Goal: Entertainment & Leisure: Consume media (video, audio)

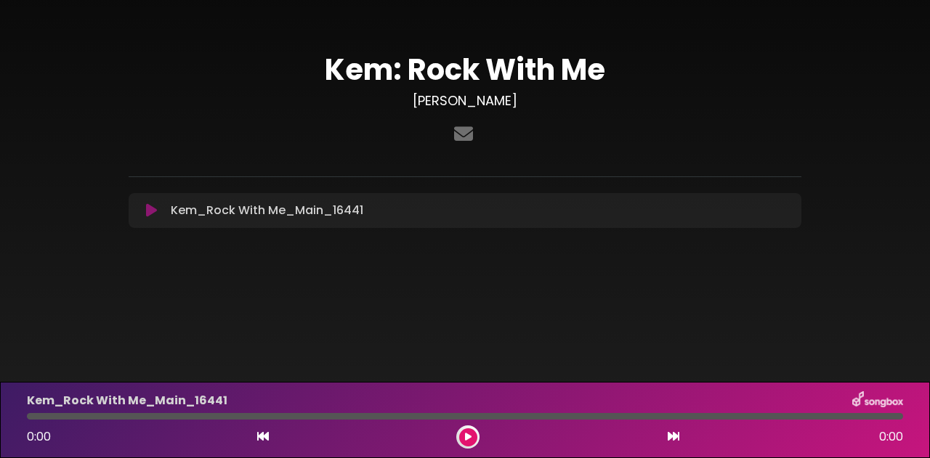
click at [471, 437] on icon at bounding box center [468, 437] width 7 height 9
click at [466, 439] on icon at bounding box center [468, 437] width 7 height 9
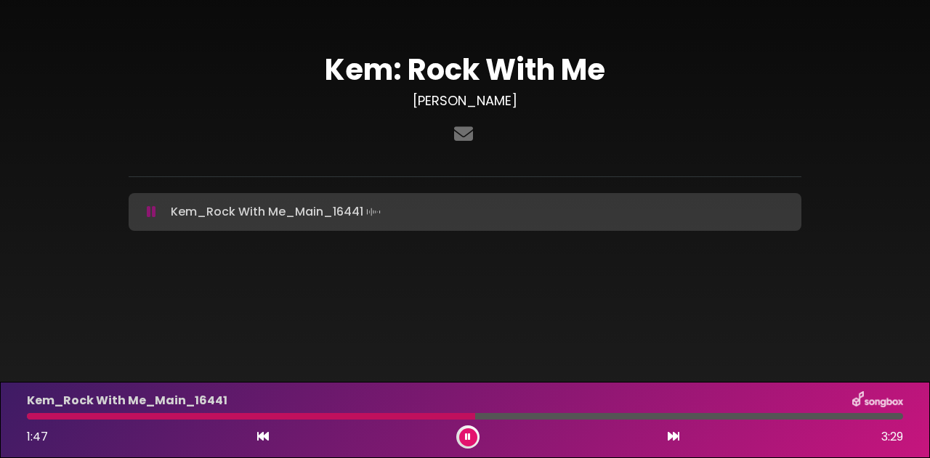
click at [466, 439] on icon at bounding box center [468, 437] width 6 height 9
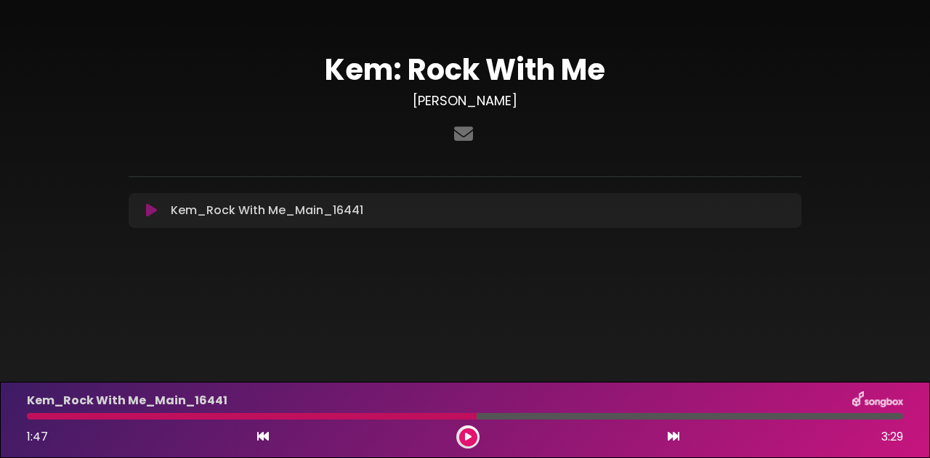
click at [466, 439] on icon at bounding box center [468, 437] width 7 height 9
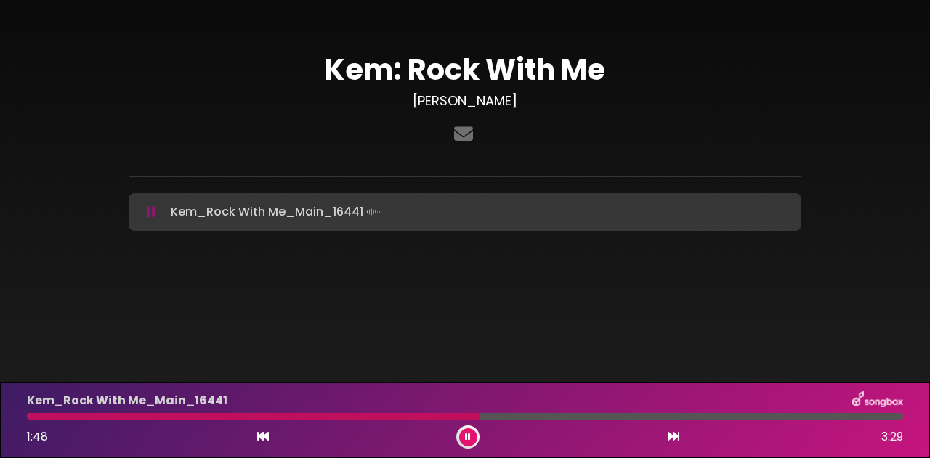
click at [466, 439] on icon at bounding box center [468, 437] width 6 height 9
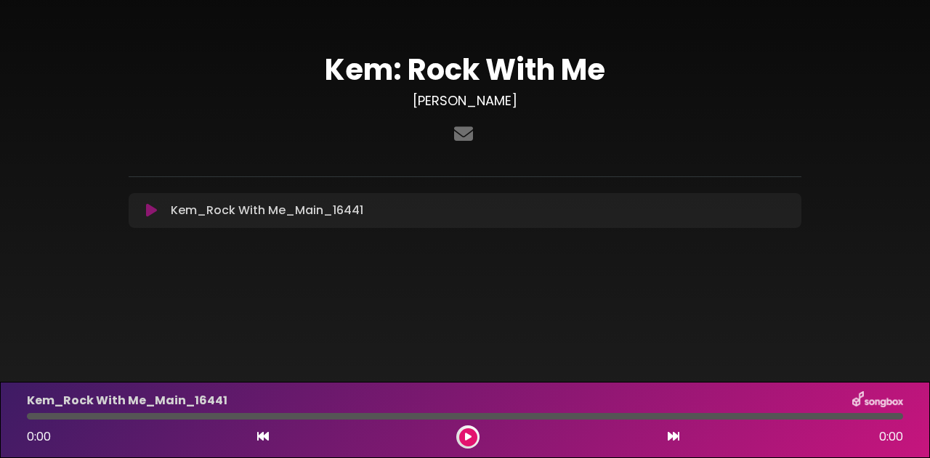
click at [469, 435] on icon at bounding box center [468, 437] width 7 height 9
click at [463, 437] on button at bounding box center [468, 438] width 18 height 18
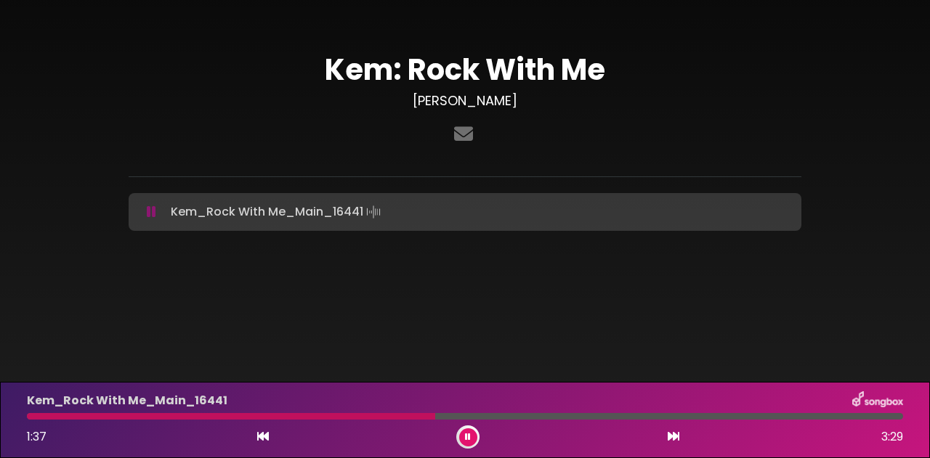
click at [463, 437] on button at bounding box center [468, 438] width 18 height 18
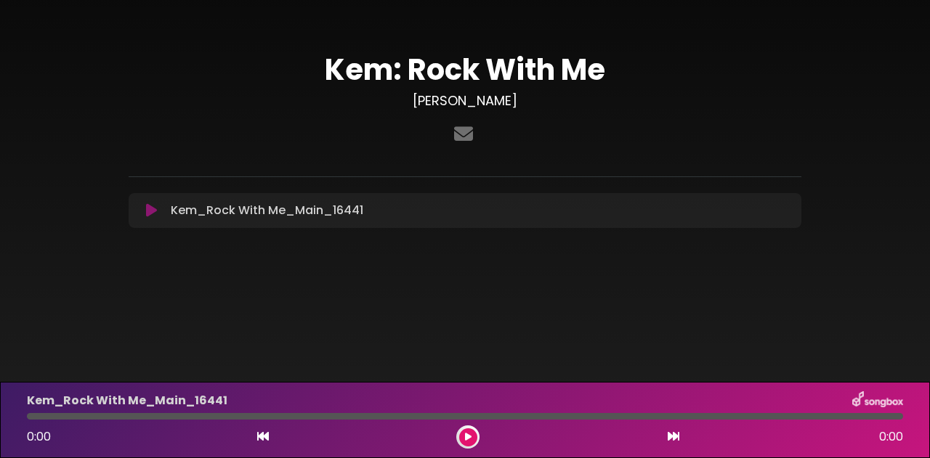
click at [470, 436] on icon at bounding box center [468, 437] width 7 height 9
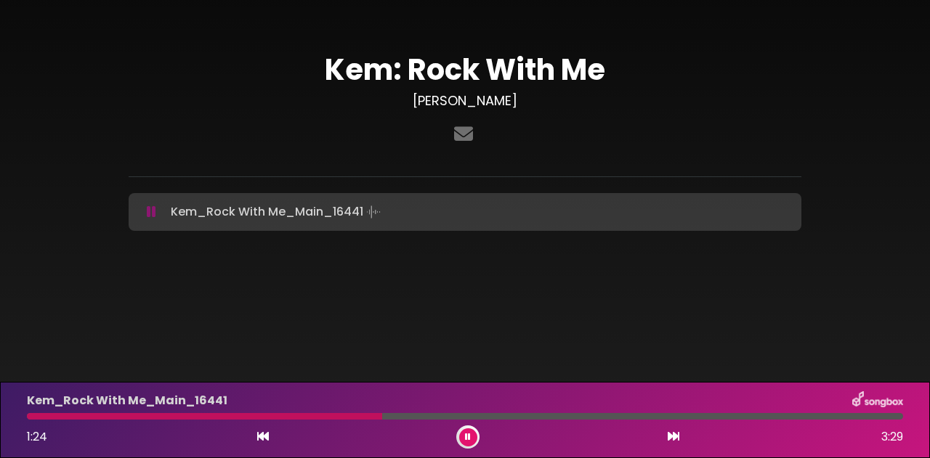
click at [470, 436] on icon at bounding box center [468, 437] width 6 height 9
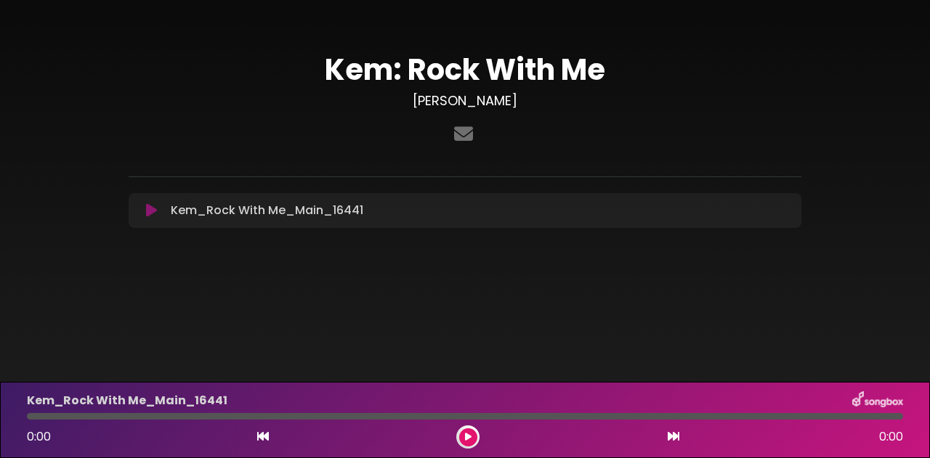
click at [469, 434] on icon at bounding box center [468, 437] width 7 height 9
click at [472, 434] on button at bounding box center [468, 438] width 18 height 18
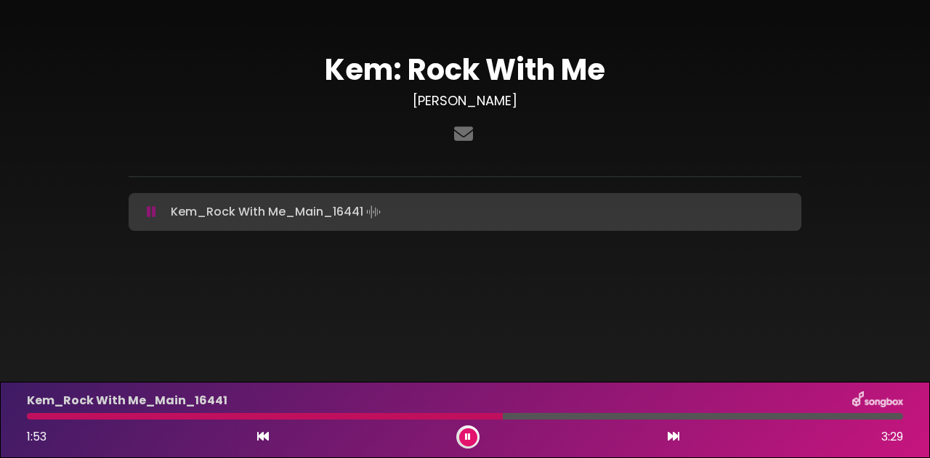
click at [472, 434] on button at bounding box center [468, 438] width 18 height 18
